Goal: Information Seeking & Learning: Learn about a topic

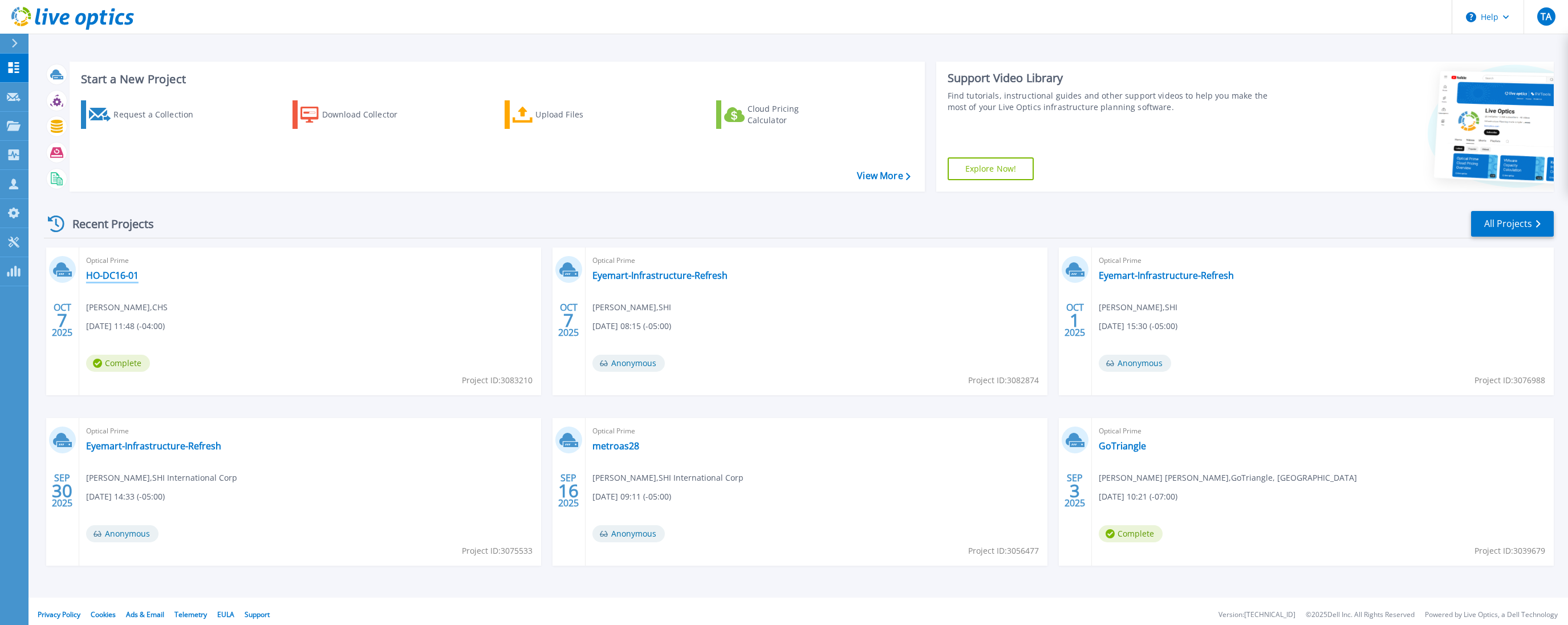
click at [116, 280] on link "HO-DC16-01" at bounding box center [112, 275] width 53 height 12
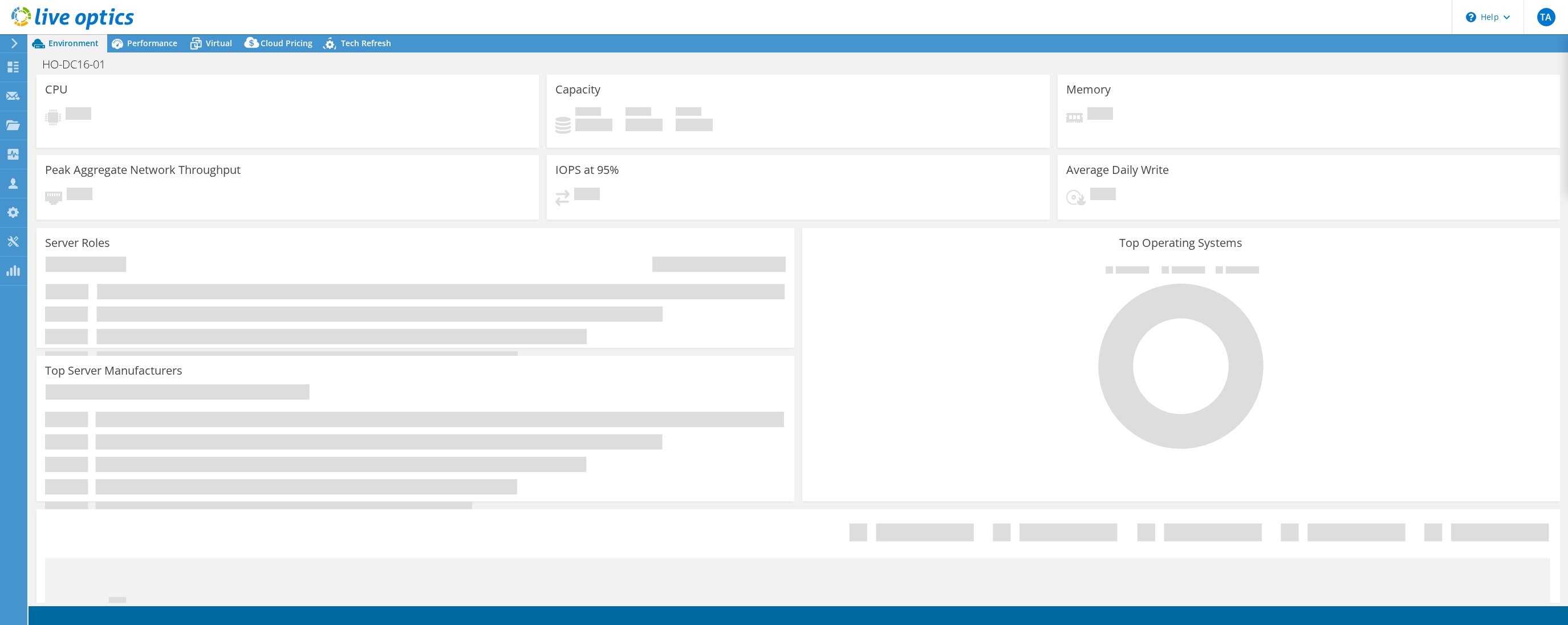
select select "USD"
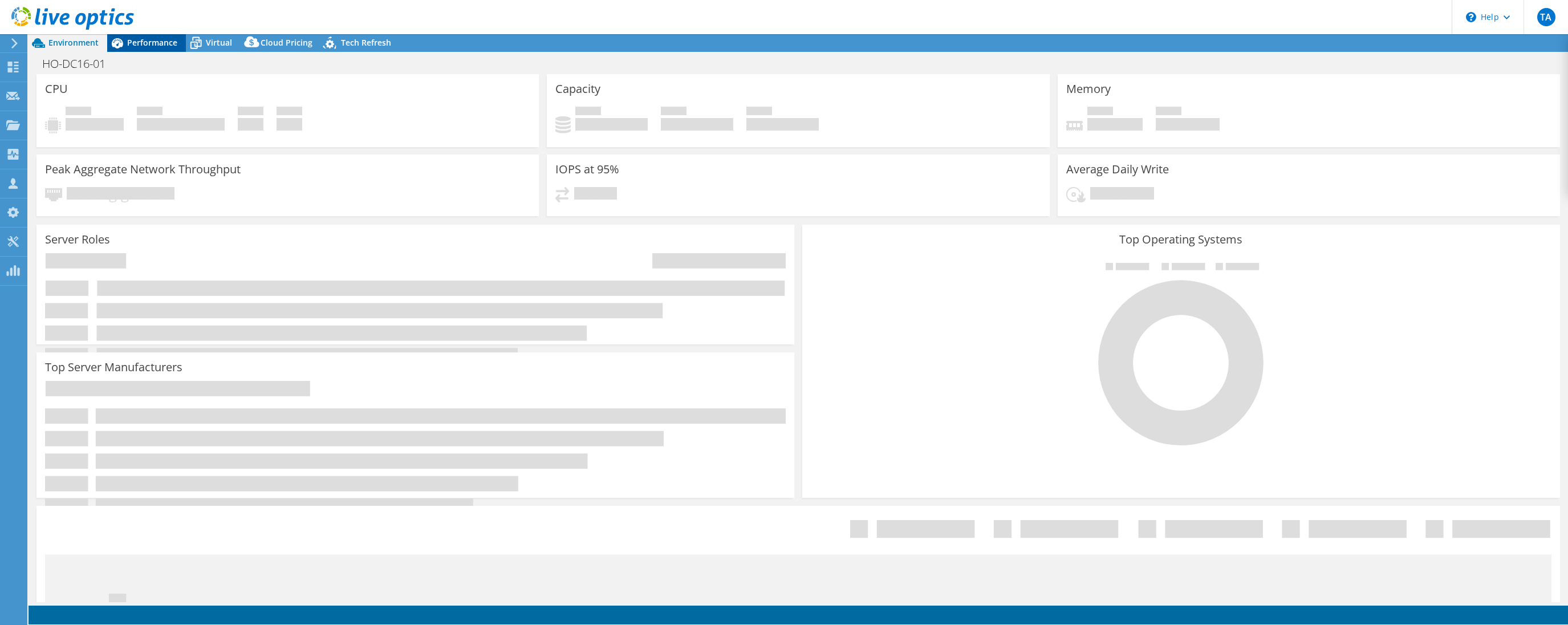
click at [163, 45] on span "Performance" at bounding box center [152, 42] width 50 height 11
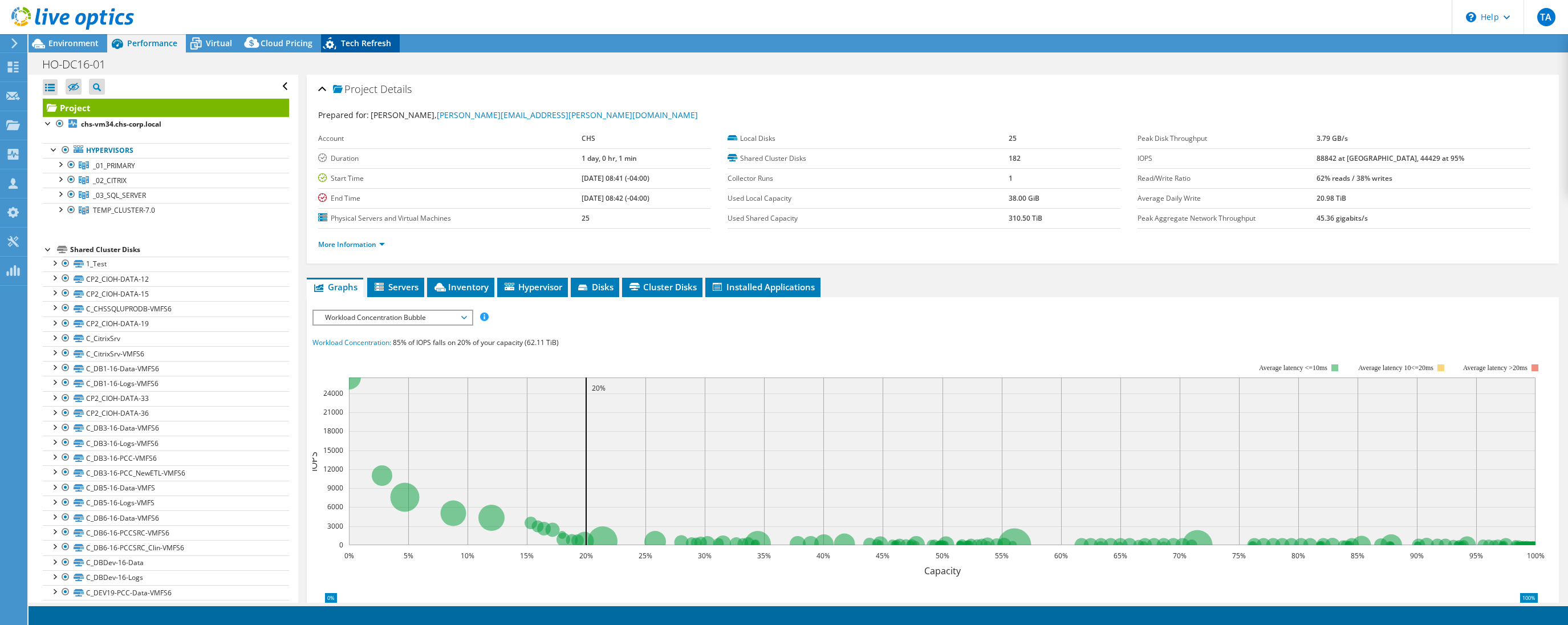
click at [367, 44] on span "Tech Refresh" at bounding box center [366, 43] width 50 height 11
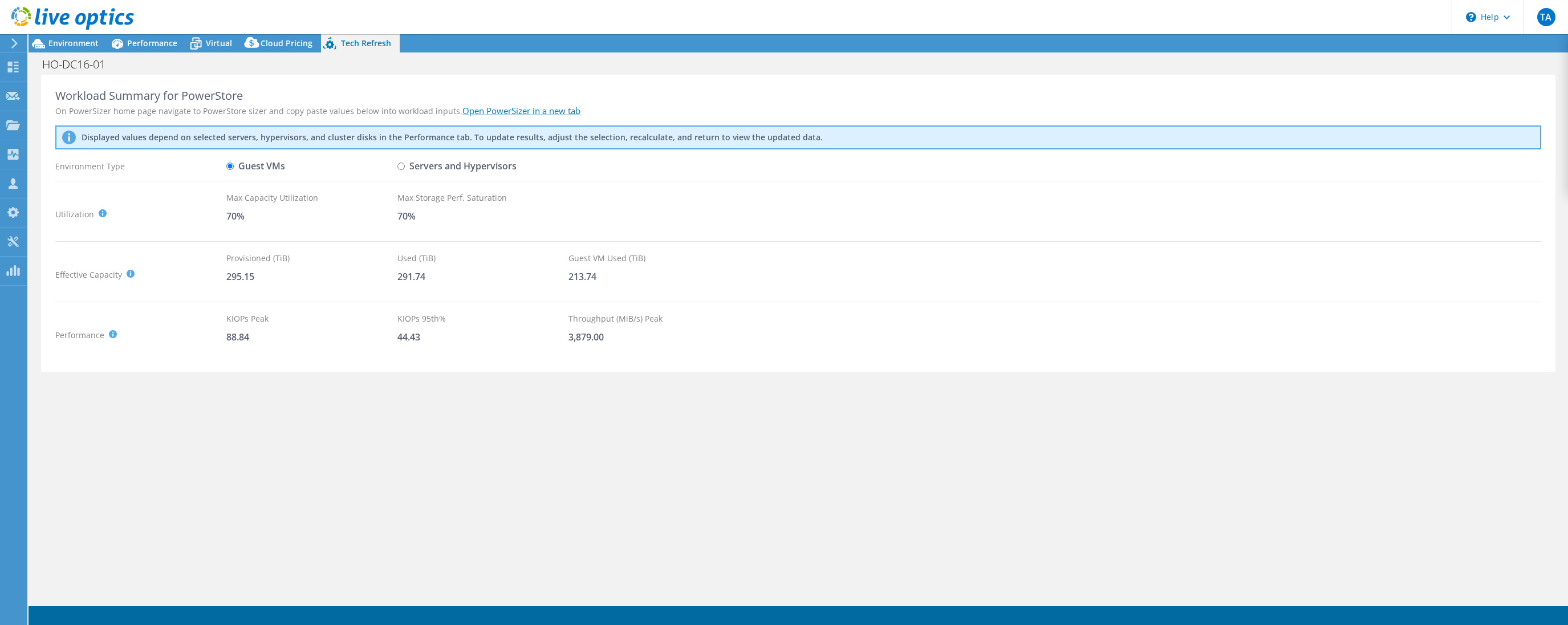
click at [506, 113] on link "Open PowerSizer in a new tab" at bounding box center [521, 111] width 118 height 12
click at [282, 44] on span "Cloud Pricing" at bounding box center [286, 43] width 52 height 11
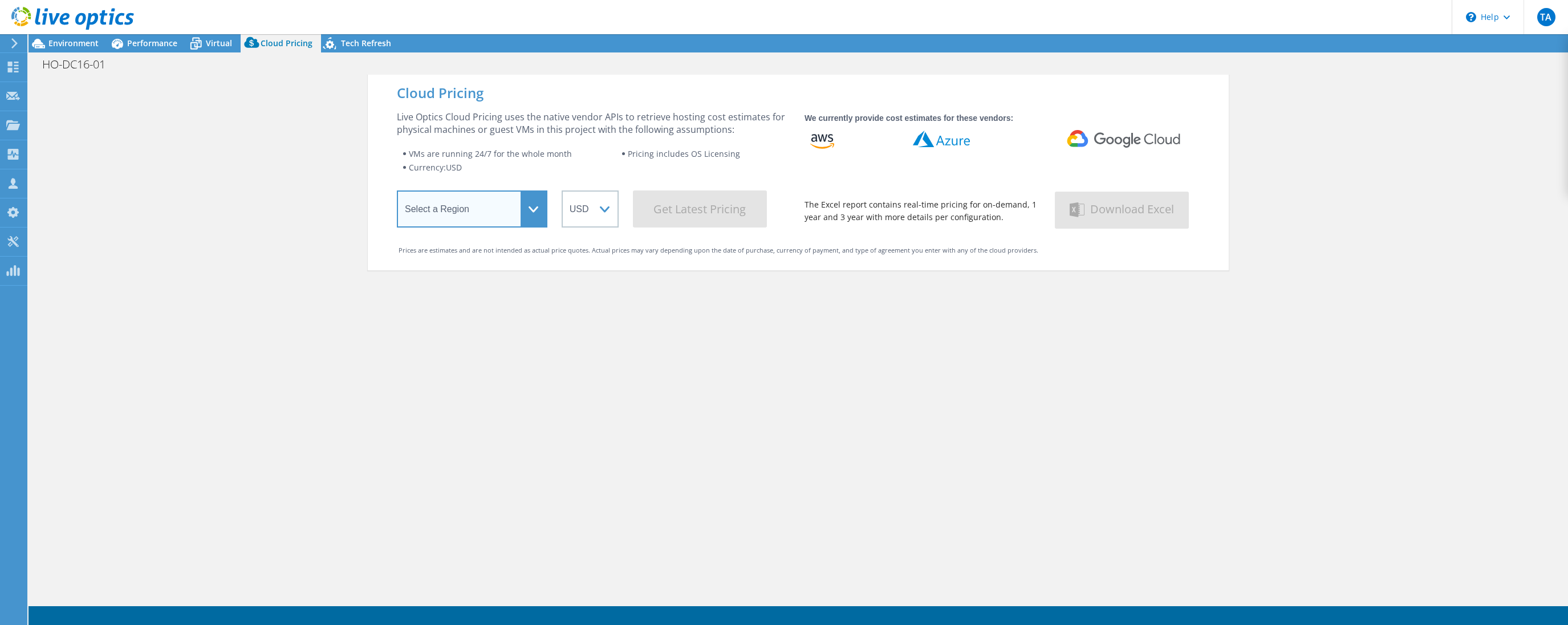
click at [529, 205] on select "Select a Region [GEOGRAPHIC_DATA] ([GEOGRAPHIC_DATA]) [GEOGRAPHIC_DATA] ([GEOGR…" at bounding box center [472, 209] width 150 height 37
select select "USEast"
click at [397, 193] on select "Select a Region [GEOGRAPHIC_DATA] ([GEOGRAPHIC_DATA]) [GEOGRAPHIC_DATA] ([GEOGR…" at bounding box center [472, 209] width 150 height 37
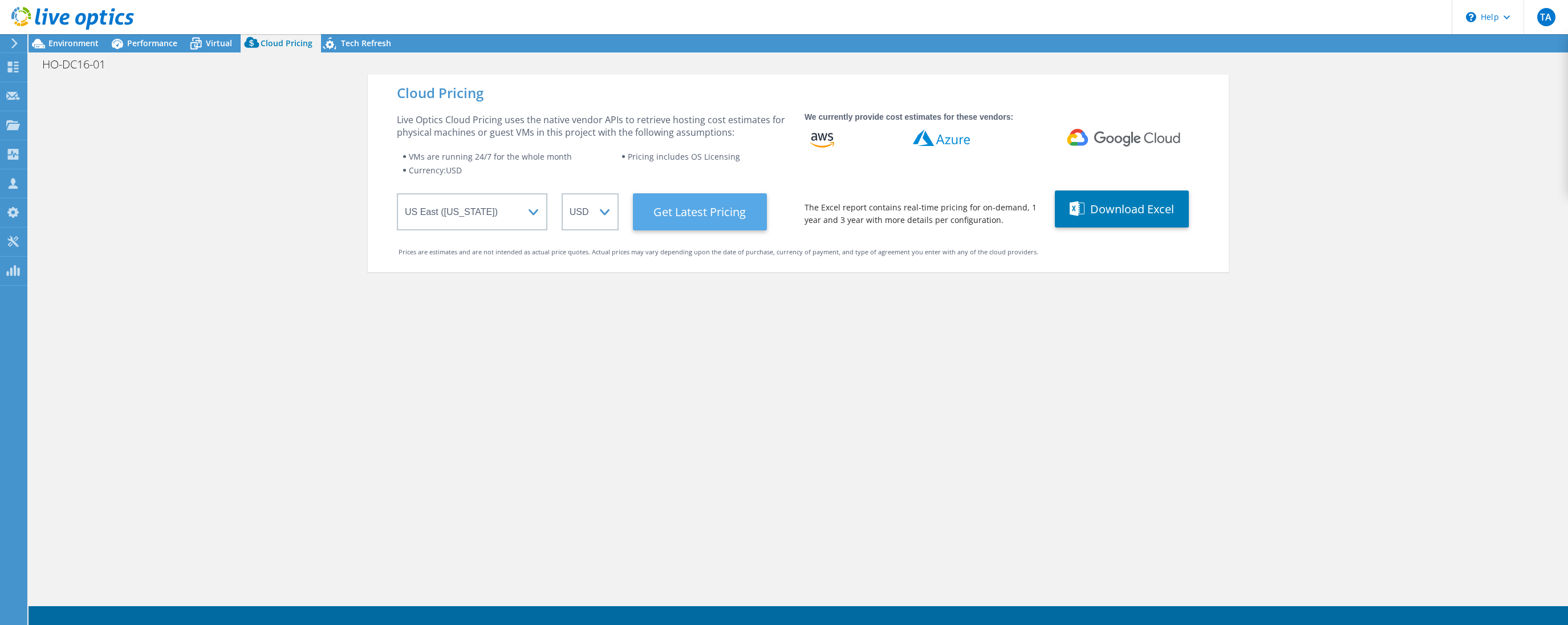
click at [731, 221] on Latest "Get Latest Pricing" at bounding box center [700, 212] width 134 height 37
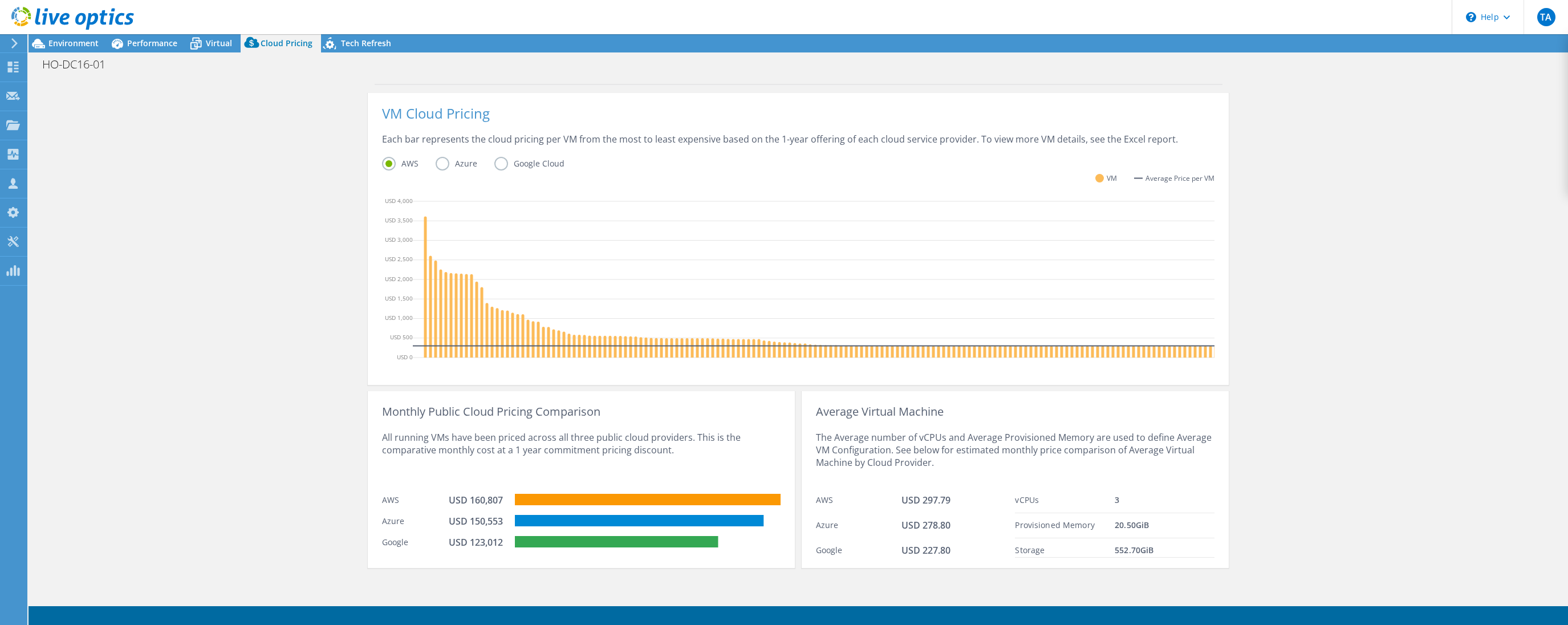
scroll to position [232, 0]
click at [160, 42] on span "Performance" at bounding box center [152, 43] width 50 height 11
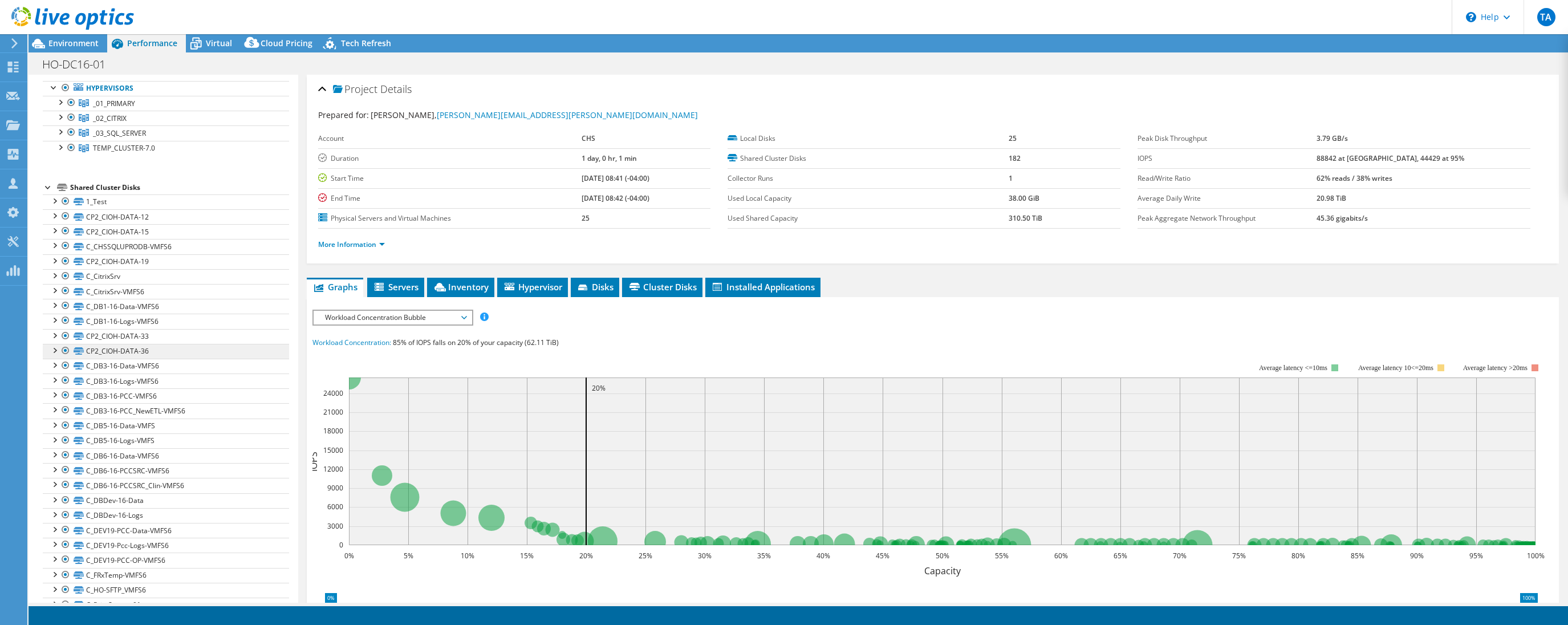
scroll to position [0, 0]
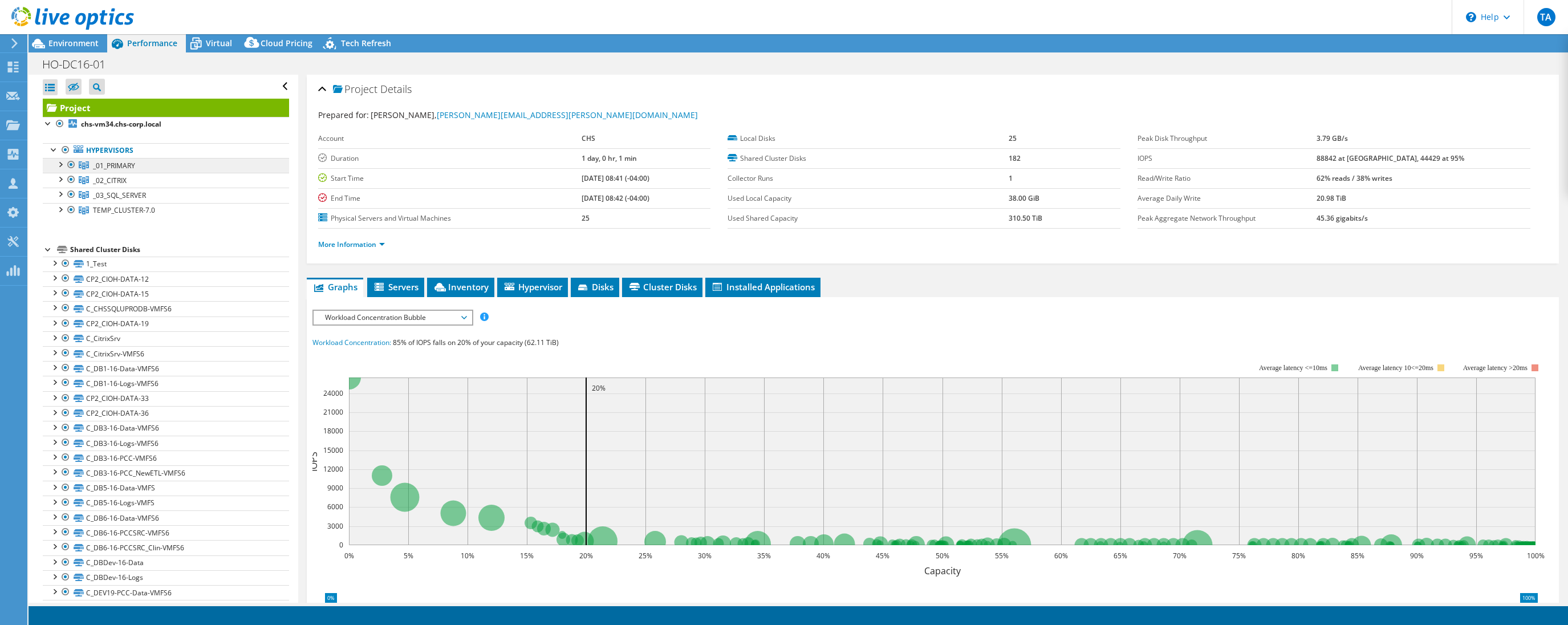
click at [85, 167] on icon at bounding box center [83, 165] width 10 height 8
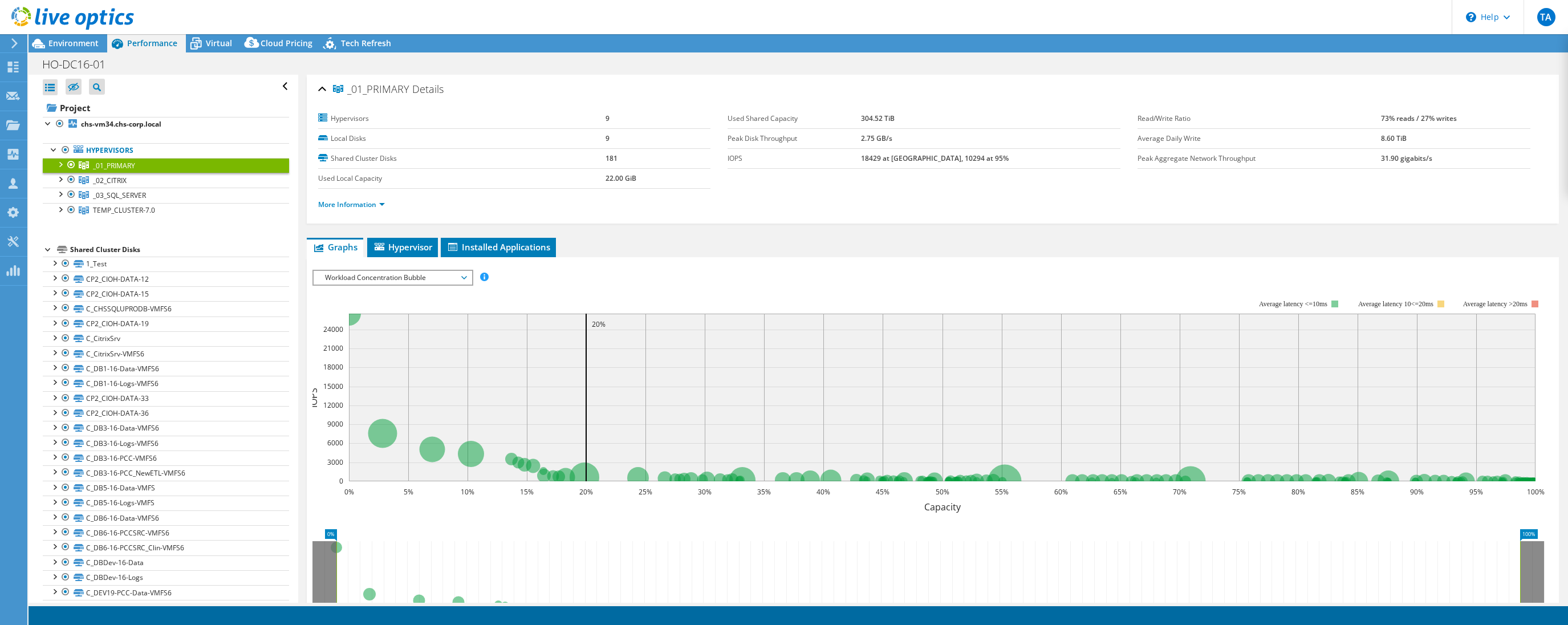
click at [463, 275] on span "Workload Concentration Bubble" at bounding box center [393, 277] width 147 height 13
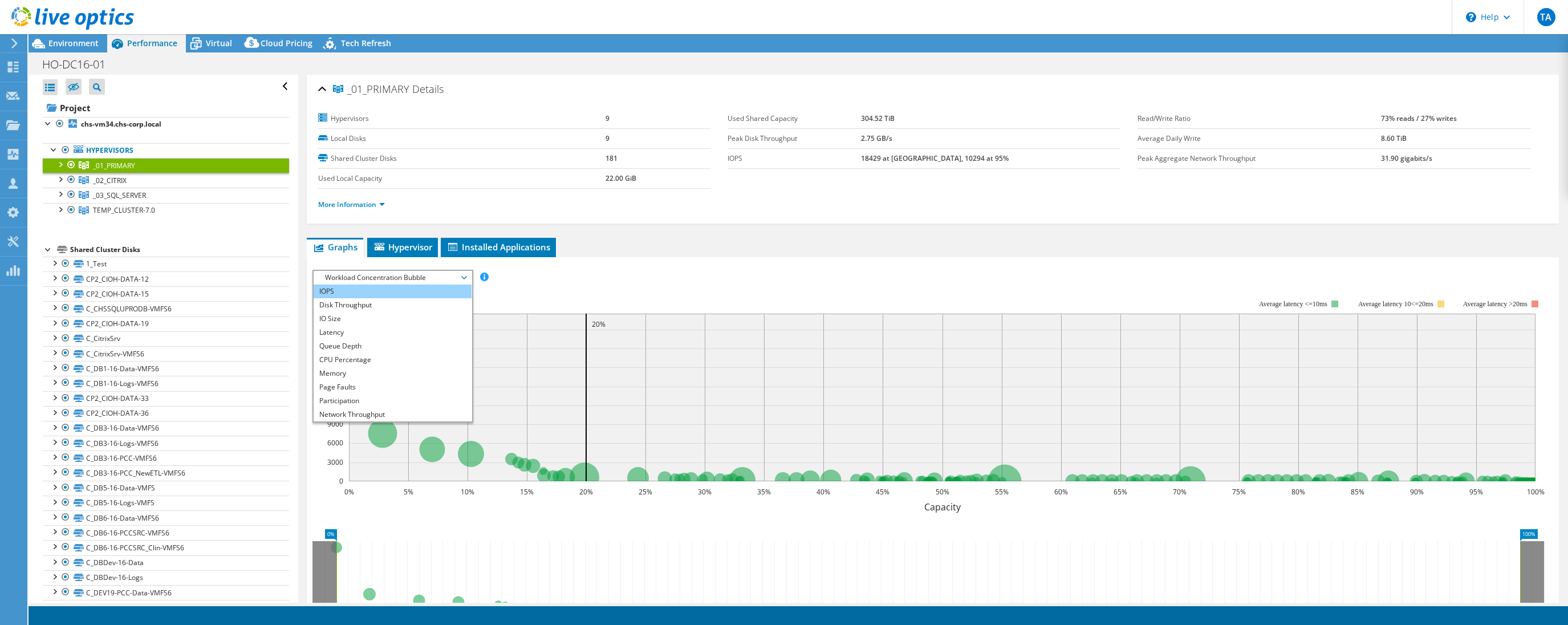
click at [397, 286] on li "IOPS" at bounding box center [392, 291] width 158 height 13
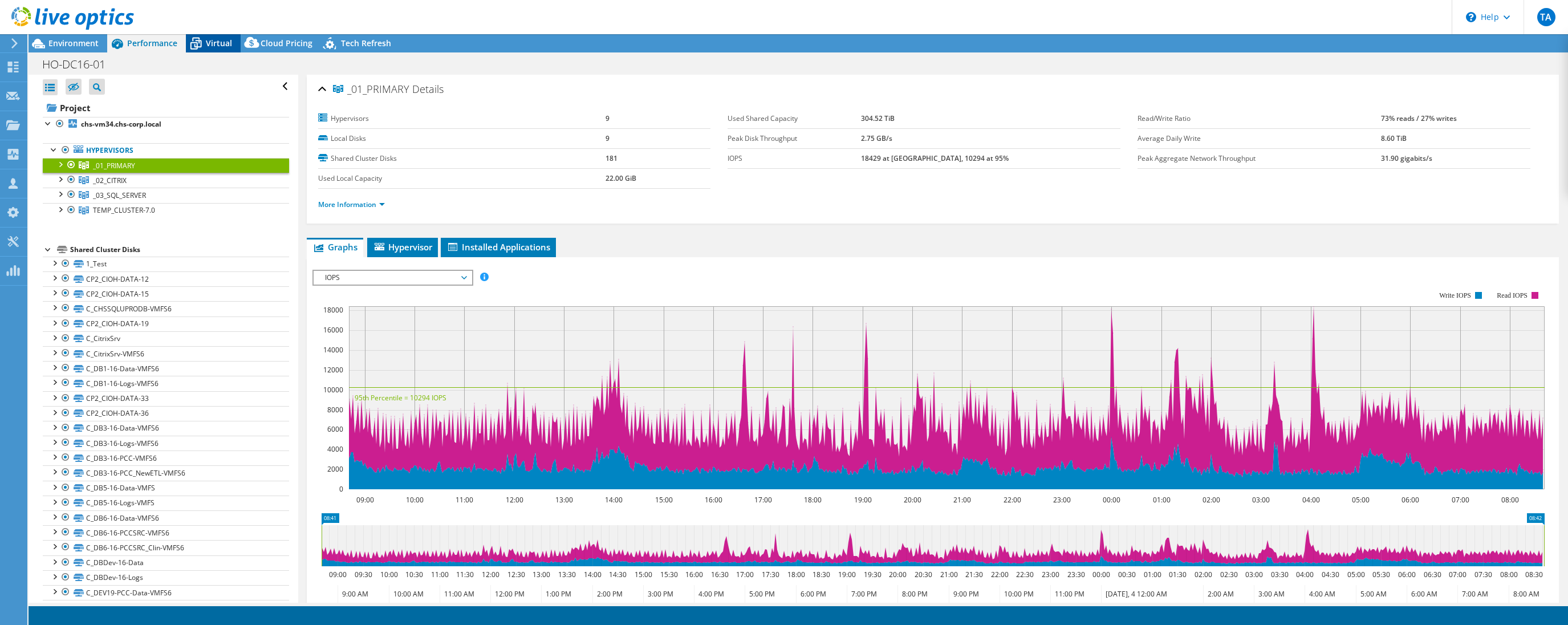
click at [211, 45] on span "Virtual" at bounding box center [219, 43] width 26 height 11
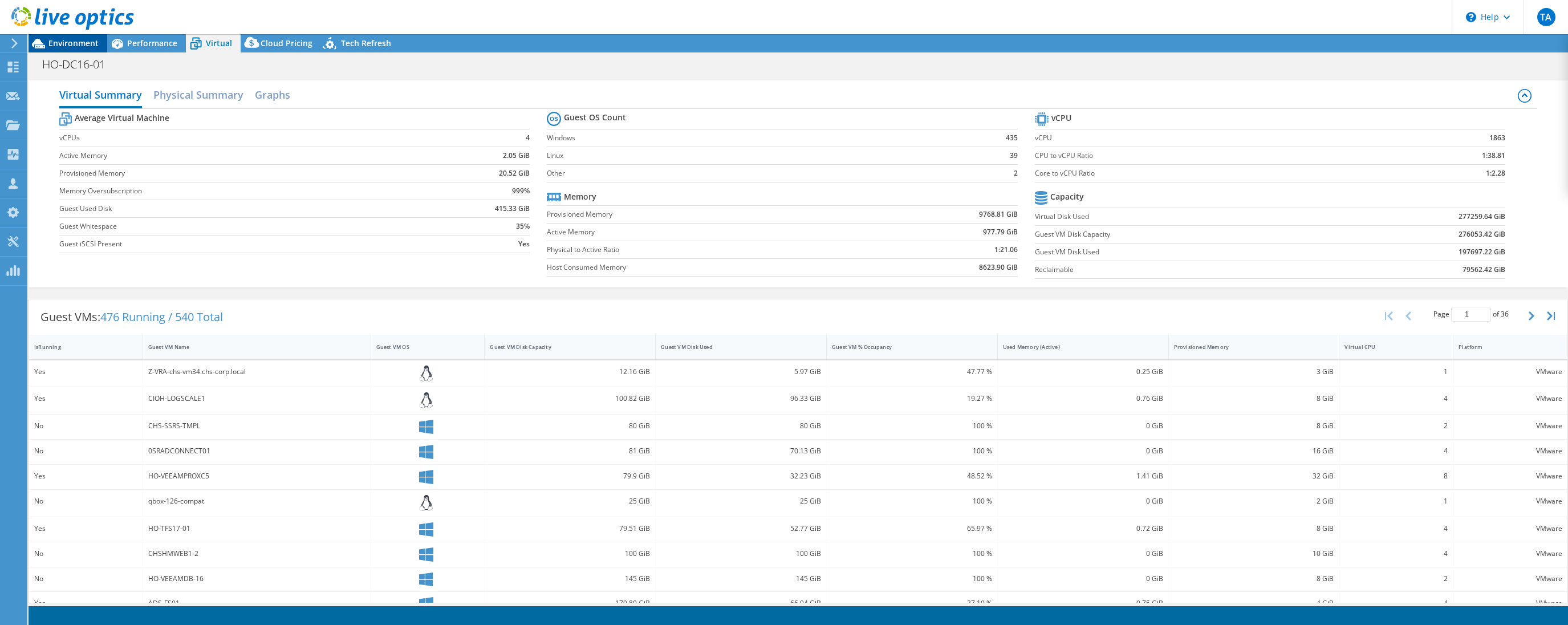
click at [73, 48] on span "Environment" at bounding box center [73, 43] width 50 height 11
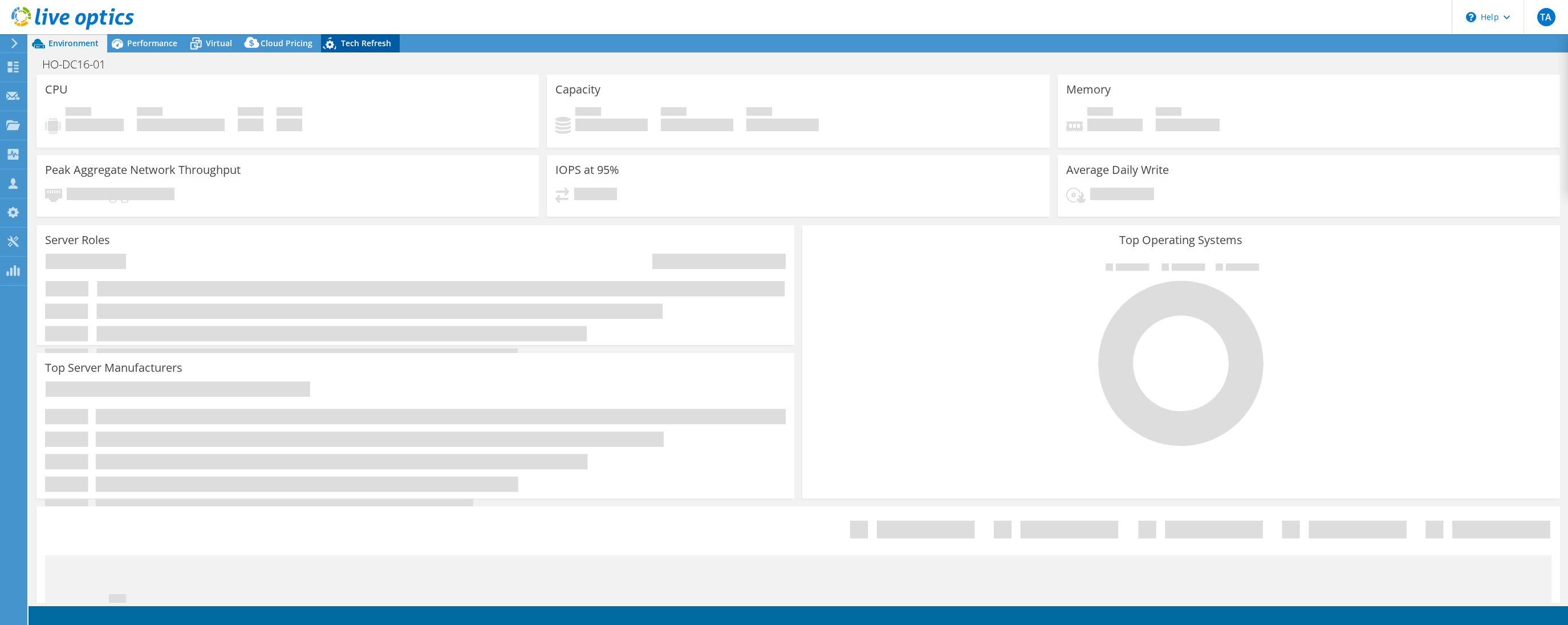
click at [372, 48] on span "Tech Refresh" at bounding box center [366, 43] width 50 height 11
